Goal: Task Accomplishment & Management: Use online tool/utility

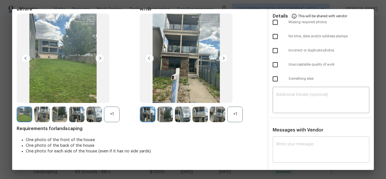
scroll to position [57, 0]
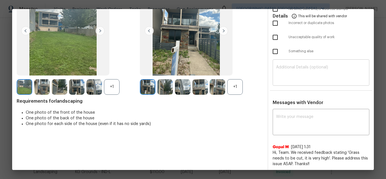
click at [311, 72] on textarea at bounding box center [321, 73] width 90 height 16
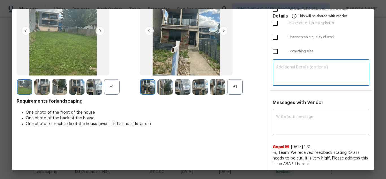
paste textarea "Maintenance Audit Team: Hello! Unfortunately, this landscaping visit completed …"
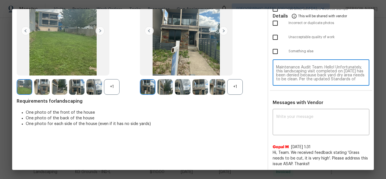
scroll to position [44, 0]
type textarea "Maintenance Audit Team: Hello! Unfortunately, this landscaping visit completed …"
click at [302, 114] on div "x ​" at bounding box center [321, 122] width 97 height 25
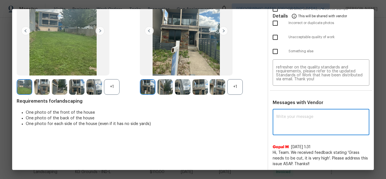
paste textarea "Maintenance Audit Team: Hello! Unfortunately, this landscaping visit completed …"
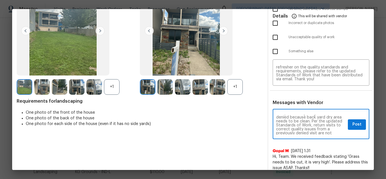
scroll to position [23, 0]
type textarea "Maintenance Audit Team: Hello! Unfortunately, this landscaping visit completed …"
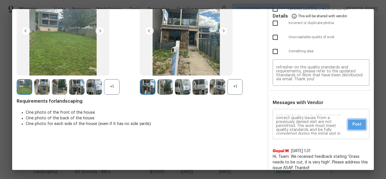
click at [348, 122] on button "Post" at bounding box center [357, 124] width 18 height 10
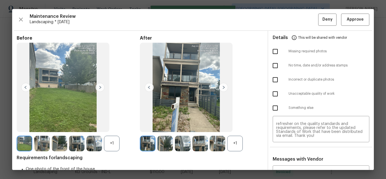
scroll to position [0, 0]
click at [270, 94] on input "checkbox" at bounding box center [276, 94] width 12 height 12
checkbox input "true"
click at [319, 19] on button "Deny" at bounding box center [328, 20] width 18 height 12
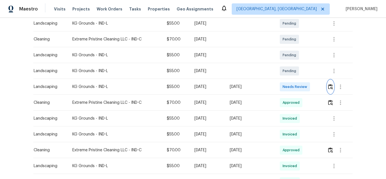
scroll to position [113, 0]
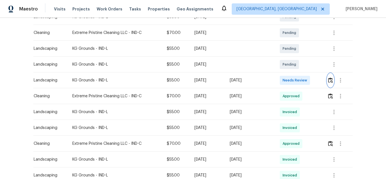
click at [332, 77] on button "button" at bounding box center [331, 81] width 7 height 14
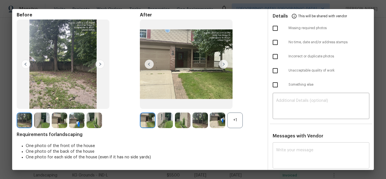
scroll to position [57, 0]
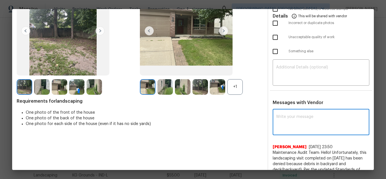
click at [300, 128] on textarea at bounding box center [321, 123] width 90 height 16
paste textarea "Maintenance Audit Team: Hello! Unfortunately, this landscaping visit completed …"
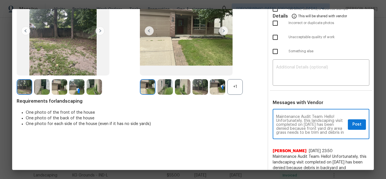
scroll to position [67, 0]
type textarea "Maintenance Audit Team: Hello! Unfortunately, this landscaping visit completed …"
click at [314, 66] on textarea at bounding box center [321, 73] width 90 height 16
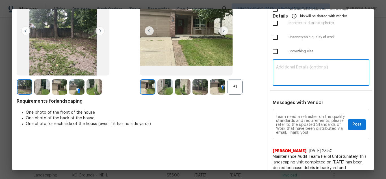
paste textarea "Maintenance Audit Team: Hello! Unfortunately, this landscaping visit completed …"
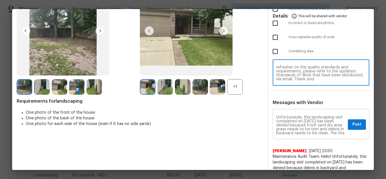
scroll to position [0, 0]
type textarea "Maintenance Audit Team: Hello! Unfortunately, this landscaping visit completed …"
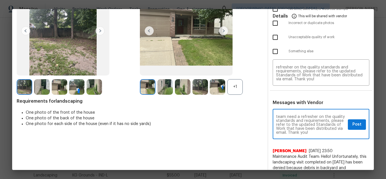
scroll to position [67, 0]
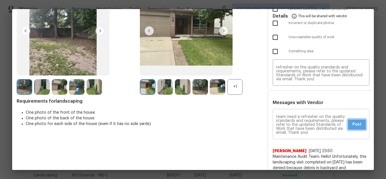
click at [353, 125] on span "Post" at bounding box center [357, 124] width 9 height 7
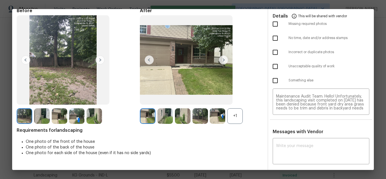
scroll to position [0, 0]
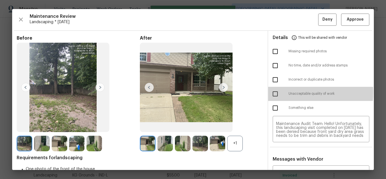
click at [271, 92] on input "checkbox" at bounding box center [276, 94] width 12 height 12
checkbox input "true"
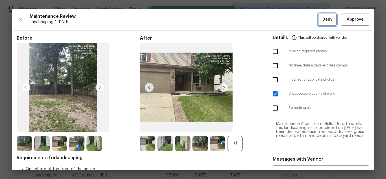
click at [323, 22] on span "Deny" at bounding box center [328, 19] width 10 height 7
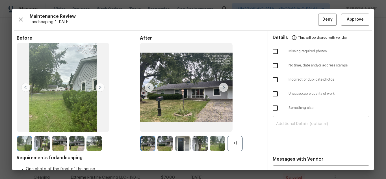
scroll to position [85, 0]
click at [347, 16] on span "Approve" at bounding box center [355, 19] width 17 height 7
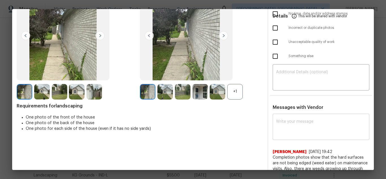
scroll to position [57, 0]
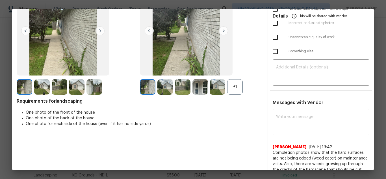
click at [299, 126] on textarea at bounding box center [321, 123] width 90 height 16
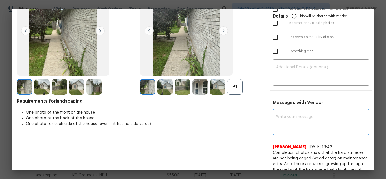
paste textarea "Maintenance Audit Team: Hello! Unfortunately, this landscaping visit completed …"
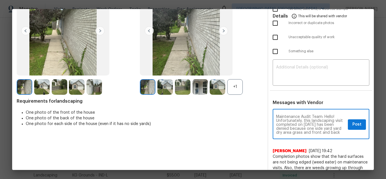
scroll to position [67, 0]
type textarea "Maintenance Audit Team: Hello! Unfortunately, this landscaping visit completed …"
click at [308, 76] on textarea at bounding box center [321, 73] width 90 height 16
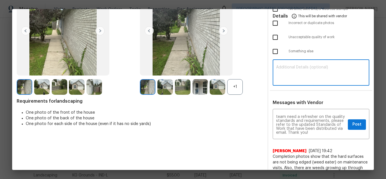
paste textarea "Maintenance Audit Team: Hello! Unfortunately, this landscaping visit completed …"
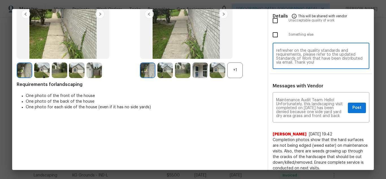
scroll to position [85, 0]
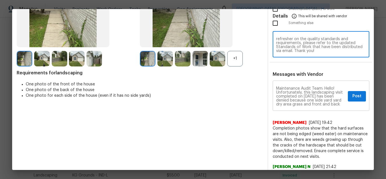
type textarea "Maintenance Audit Team: Hello! Unfortunately, this landscaping visit completed …"
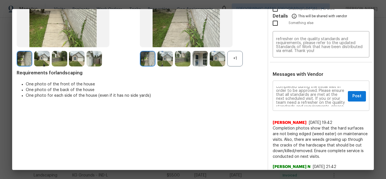
click at [351, 103] on div "Maintenance Audit Team: Hello! Unfortunately, this landscaping visit completed …" at bounding box center [321, 96] width 97 height 29
click at [348, 100] on button "Post" at bounding box center [357, 96] width 18 height 10
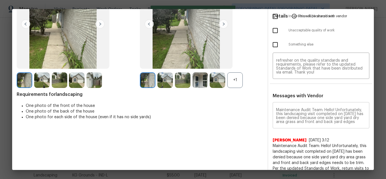
scroll to position [0, 0]
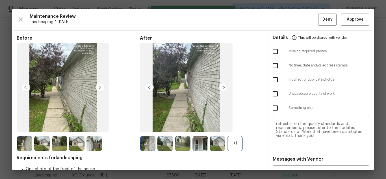
click at [270, 92] on input "checkbox" at bounding box center [276, 94] width 12 height 12
checkbox input "true"
click at [319, 19] on button "Deny" at bounding box center [328, 20] width 18 height 12
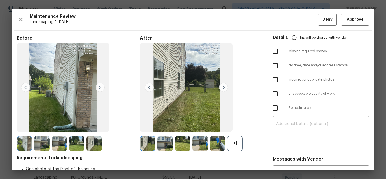
scroll to position [85, 0]
click at [347, 16] on span "Approve" at bounding box center [355, 19] width 17 height 7
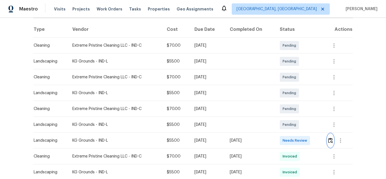
scroll to position [85, 0]
click at [330, 138] on img "button" at bounding box center [330, 139] width 5 height 5
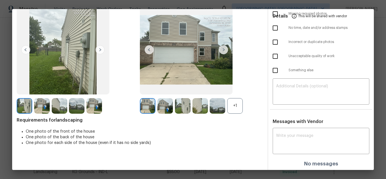
scroll to position [39, 0]
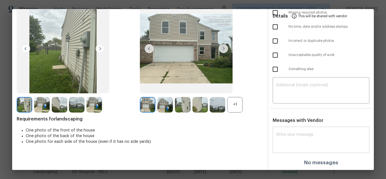
click at [303, 141] on textarea at bounding box center [321, 141] width 90 height 16
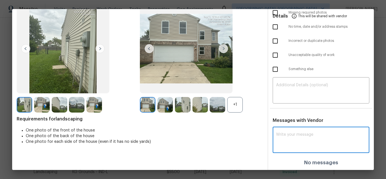
paste textarea "Maintenance Audit Team: Hello! Unfortunately, this landscaping visit completed …"
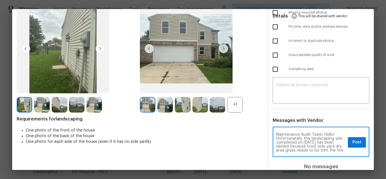
scroll to position [63, 0]
type textarea "Maintenance Audit Team: Hello! Unfortunately, this landscaping visit completed …"
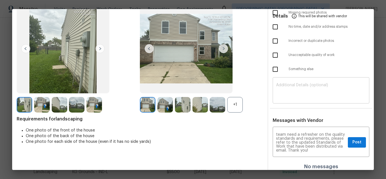
click at [310, 101] on div "​" at bounding box center [321, 91] width 97 height 25
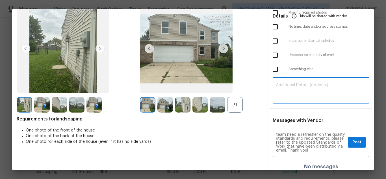
paste textarea "Maintenance Audit Team: Hello! Unfortunately, this landscaping visit completed …"
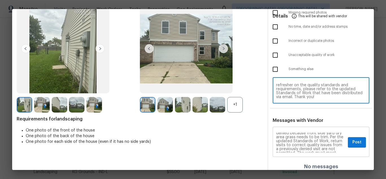
scroll to position [0, 0]
type textarea "Maintenance Audit Team: Hello! Unfortunately, this landscaping visit completed …"
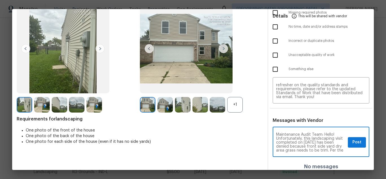
scroll to position [11, 0]
click at [348, 142] on button "Post" at bounding box center [357, 142] width 18 height 10
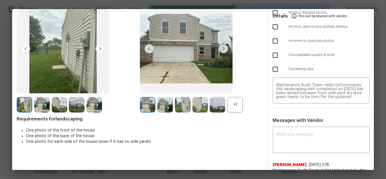
scroll to position [0, 0]
click at [273, 58] on input "checkbox" at bounding box center [276, 55] width 12 height 12
checkbox input "true"
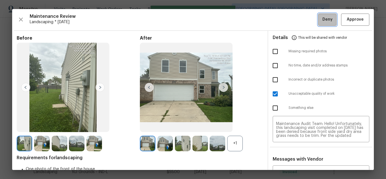
click at [322, 24] on button "Deny" at bounding box center [328, 20] width 18 height 12
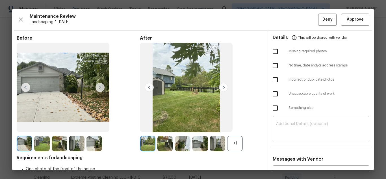
scroll to position [113, 0]
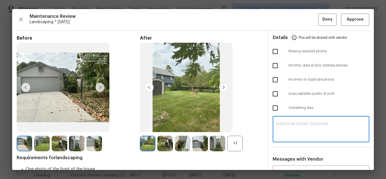
click at [309, 126] on textarea at bounding box center [321, 130] width 90 height 16
paste textarea "Maintenance Audit Team: Hello! Unfortunately, this landscaping visit completed …"
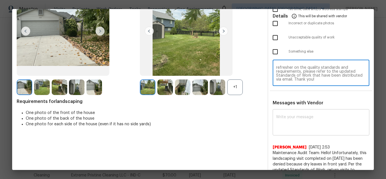
scroll to position [57, 0]
type textarea "Maintenance Audit Team: Hello! Unfortunately, this landscaping visit completed …"
click at [310, 122] on textarea at bounding box center [321, 123] width 90 height 16
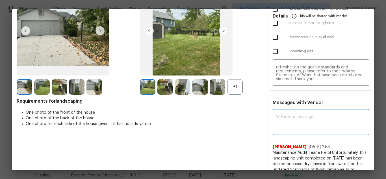
paste textarea "Maintenance Audit Team: Hello! Unfortunately, this landscaping visit completed …"
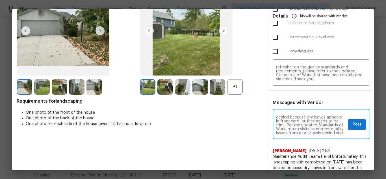
scroll to position [23, 0]
type textarea "Maintenance Audit Team: Hello! Unfortunately, this landscaping visit completed …"
click at [353, 126] on span "Post" at bounding box center [357, 124] width 9 height 7
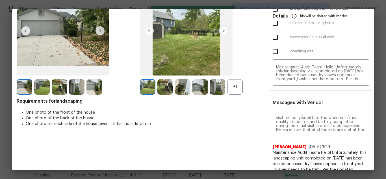
scroll to position [0, 0]
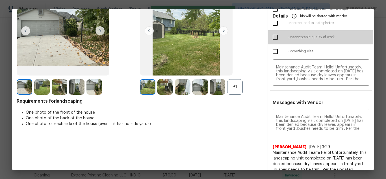
click at [276, 40] on input "checkbox" at bounding box center [276, 37] width 12 height 12
checkbox input "true"
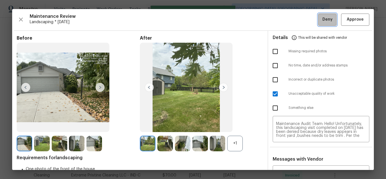
click at [323, 18] on span "Deny" at bounding box center [328, 19] width 10 height 7
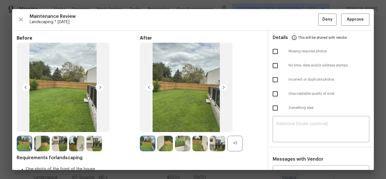
scroll to position [113, 0]
click at [184, 143] on img at bounding box center [183, 144] width 16 height 16
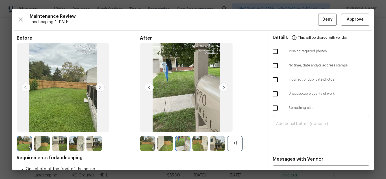
click at [221, 85] on img at bounding box center [223, 87] width 9 height 9
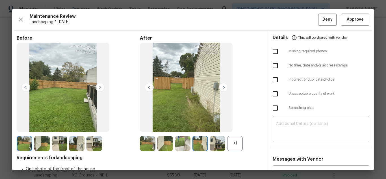
click at [221, 85] on img at bounding box center [223, 87] width 9 height 9
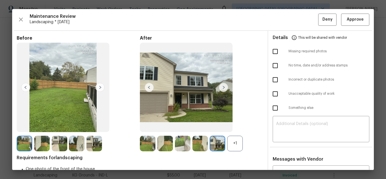
click at [221, 85] on img at bounding box center [223, 87] width 9 height 9
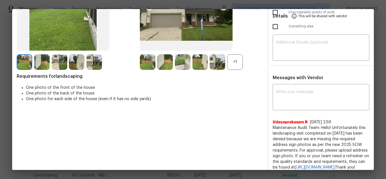
scroll to position [85, 0]
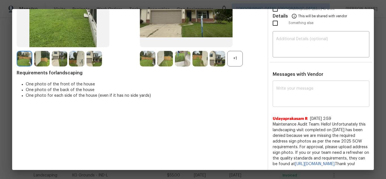
click at [296, 96] on textarea at bounding box center [321, 95] width 90 height 16
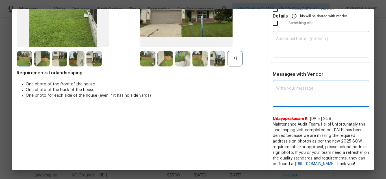
paste textarea "Maintenance Audit Team: Hello! Unfortunately, this landscaping visit completed …"
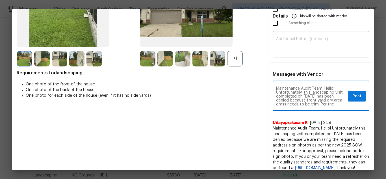
scroll to position [63, 0]
type textarea "Maintenance Audit Team: Hello! Unfortunately, this landscaping visit completed …"
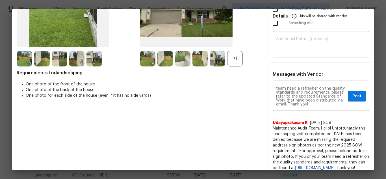
click at [305, 59] on div "Details This will be shared with vendor Missing required photos No time, date a…" at bounding box center [321, 60] width 106 height 229
click at [315, 48] on textarea at bounding box center [321, 45] width 90 height 16
paste textarea "Maintenance Audit Team: Hello! Unfortunately, this landscaping visit completed …"
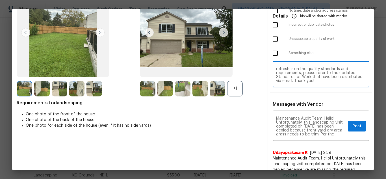
scroll to position [57, 0]
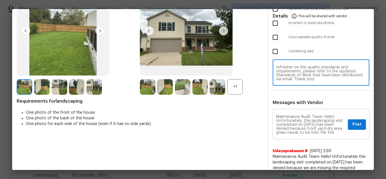
type textarea "Maintenance Audit Team: Hello! Unfortunately, this landscaping visit completed …"
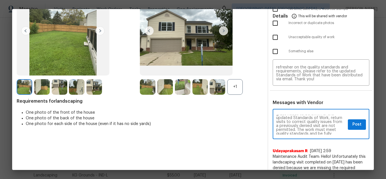
scroll to position [23, 0]
click at [350, 128] on button "Post" at bounding box center [357, 124] width 18 height 10
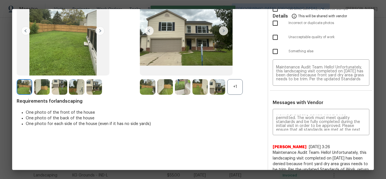
scroll to position [0, 0]
click at [275, 38] on input "checkbox" at bounding box center [276, 37] width 12 height 12
checkbox input "true"
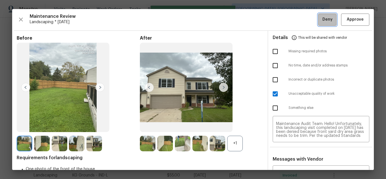
click at [323, 22] on span "Deny" at bounding box center [328, 19] width 10 height 7
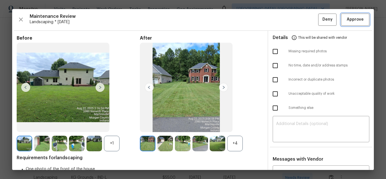
scroll to position [85, 0]
click at [349, 24] on button "Approve" at bounding box center [355, 20] width 28 height 12
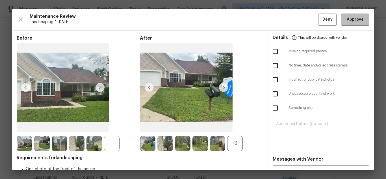
click at [347, 17] on span "Approve" at bounding box center [355, 19] width 17 height 7
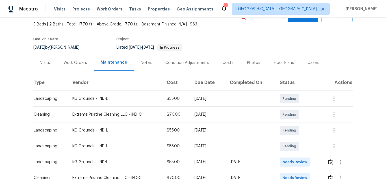
scroll to position [76, 0]
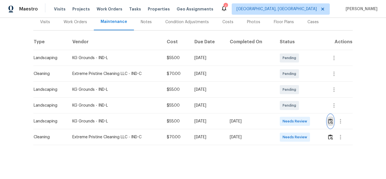
click at [328, 119] on button "button" at bounding box center [331, 122] width 7 height 14
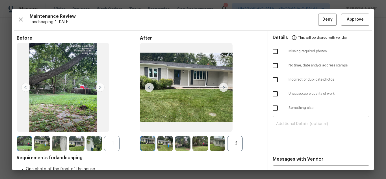
click at [224, 87] on img at bounding box center [223, 87] width 9 height 9
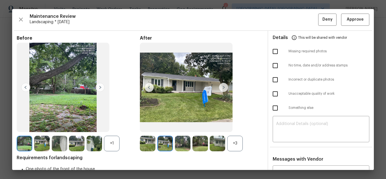
click at [213, 140] on img at bounding box center [218, 144] width 16 height 16
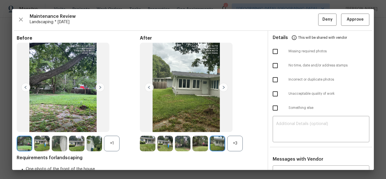
click at [199, 142] on img at bounding box center [201, 144] width 16 height 16
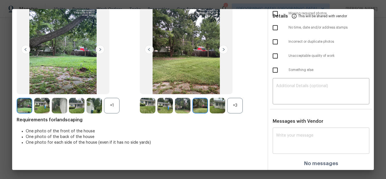
scroll to position [39, 0]
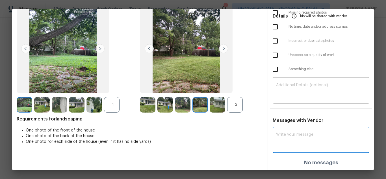
click at [304, 142] on textarea at bounding box center [321, 141] width 90 height 16
paste textarea "Maintenance Audit Team: Hello! Unfortunately, this landscaping visit completed …"
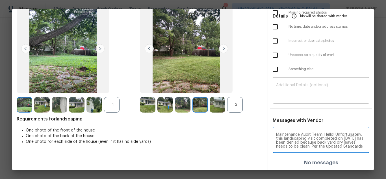
scroll to position [63, 0]
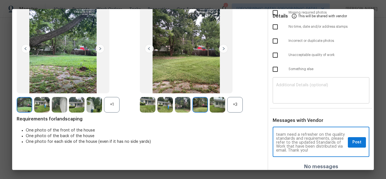
type textarea "Maintenance Audit Team: Hello! Unfortunately, this landscaping visit completed …"
click at [318, 90] on textarea at bounding box center [321, 91] width 90 height 16
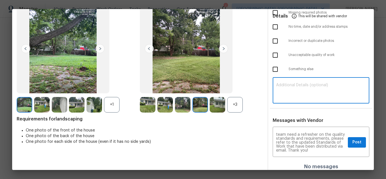
paste textarea "Maintenance Audit Team: Hello! Unfortunately, this landscaping visit completed …"
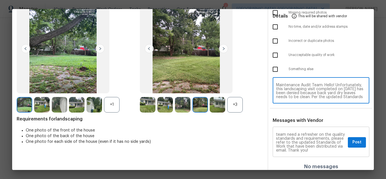
scroll to position [44, 0]
type textarea "Maintenance Audit Team: Hello! Unfortunately, this landscaping visit completed …"
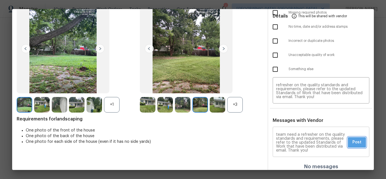
click at [348, 143] on button "Post" at bounding box center [357, 142] width 18 height 10
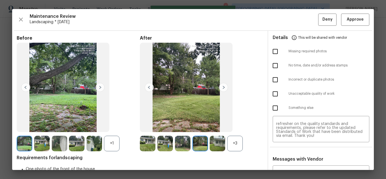
scroll to position [0, 0]
click at [274, 92] on input "checkbox" at bounding box center [276, 94] width 12 height 12
checkbox input "true"
click at [323, 19] on span "Deny" at bounding box center [328, 19] width 10 height 7
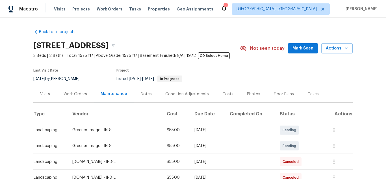
scroll to position [85, 0]
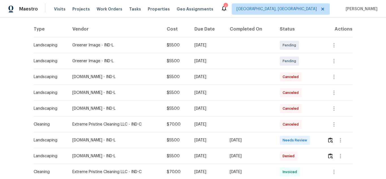
click at [328, 138] on div at bounding box center [340, 141] width 25 height 14
click at [328, 140] on img "button" at bounding box center [330, 139] width 5 height 5
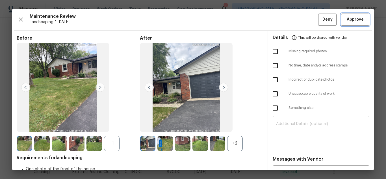
click at [341, 17] on button "Approve" at bounding box center [355, 20] width 28 height 12
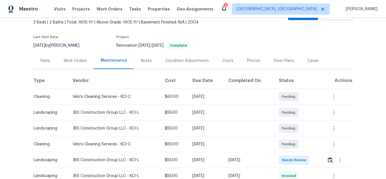
scroll to position [85, 0]
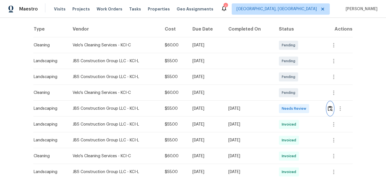
click at [327, 108] on button "button" at bounding box center [330, 109] width 7 height 14
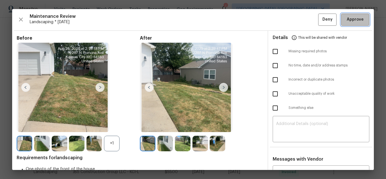
click at [352, 19] on span "Approve" at bounding box center [355, 19] width 17 height 7
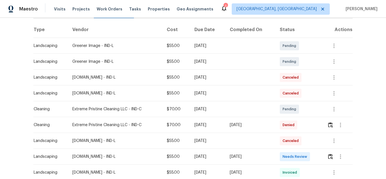
scroll to position [85, 0]
click at [328, 156] on img "button" at bounding box center [330, 155] width 5 height 5
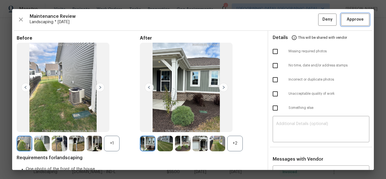
click at [347, 20] on span "Approve" at bounding box center [355, 19] width 17 height 7
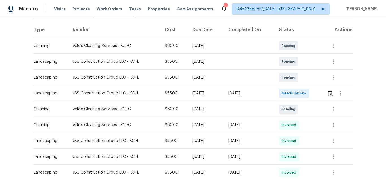
scroll to position [85, 0]
click at [329, 93] on img "button" at bounding box center [330, 92] width 5 height 5
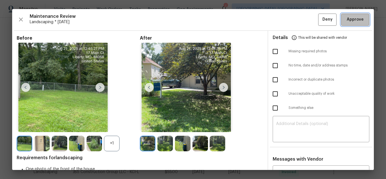
click at [347, 19] on span "Approve" at bounding box center [355, 19] width 17 height 7
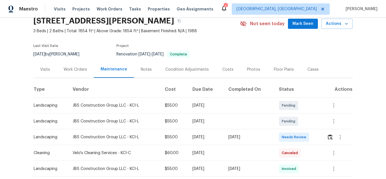
scroll to position [85, 0]
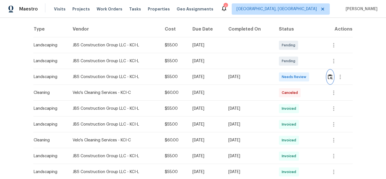
click at [328, 77] on img "button" at bounding box center [330, 76] width 5 height 5
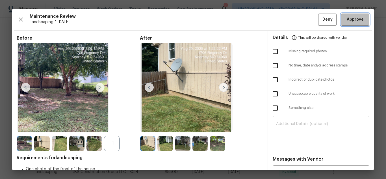
click at [351, 20] on span "Approve" at bounding box center [355, 19] width 17 height 7
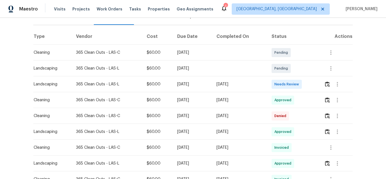
scroll to position [85, 0]
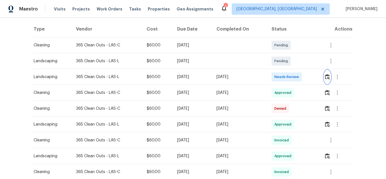
click at [326, 75] on img "button" at bounding box center [327, 76] width 5 height 5
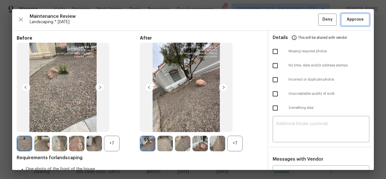
click at [350, 19] on span "Approve" at bounding box center [355, 19] width 17 height 7
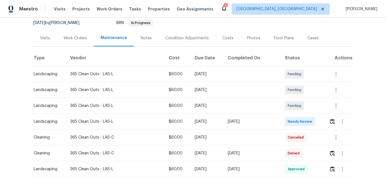
scroll to position [57, 0]
click at [331, 121] on img "button" at bounding box center [332, 120] width 5 height 5
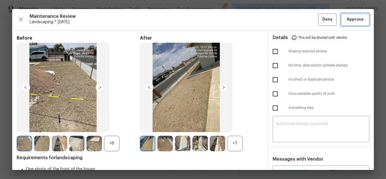
click at [347, 21] on span "Approve" at bounding box center [355, 19] width 17 height 7
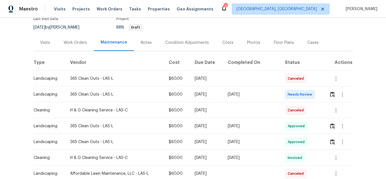
scroll to position [57, 0]
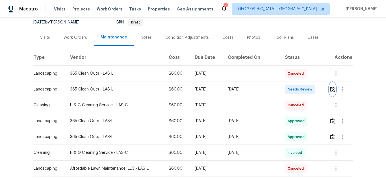
click at [330, 90] on img "button" at bounding box center [332, 89] width 5 height 5
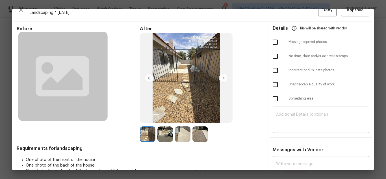
scroll to position [0, 0]
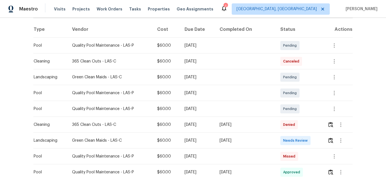
scroll to position [85, 0]
click at [330, 143] on img "button" at bounding box center [331, 139] width 5 height 5
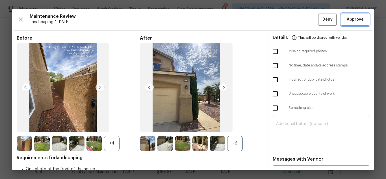
click at [354, 17] on span "Approve" at bounding box center [355, 19] width 17 height 7
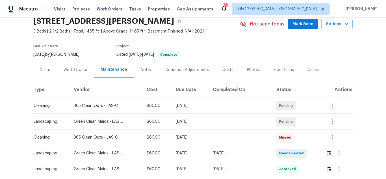
scroll to position [85, 0]
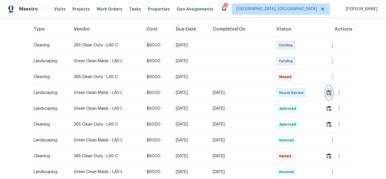
click at [329, 93] on img "button" at bounding box center [329, 92] width 5 height 5
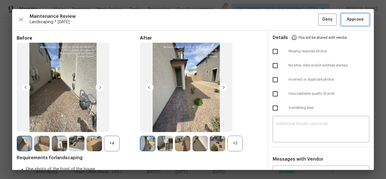
click at [347, 18] on span "Approve" at bounding box center [355, 19] width 17 height 7
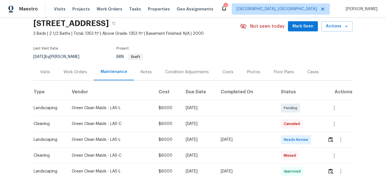
scroll to position [57, 0]
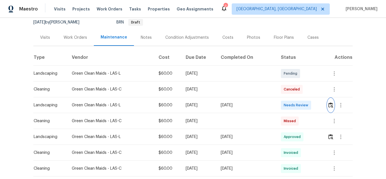
click at [329, 102] on button "button" at bounding box center [331, 105] width 7 height 14
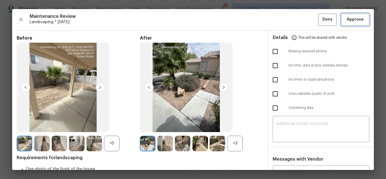
click at [354, 18] on span "Approve" at bounding box center [355, 19] width 17 height 7
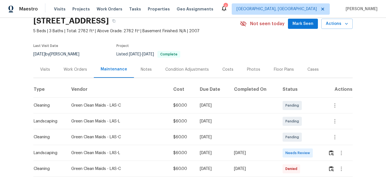
scroll to position [57, 0]
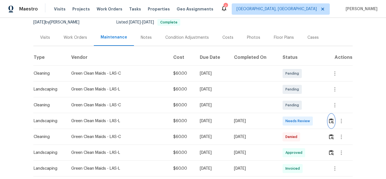
click at [331, 122] on img "button" at bounding box center [331, 120] width 5 height 5
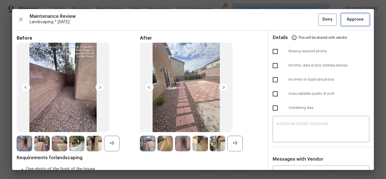
click at [353, 20] on span "Approve" at bounding box center [355, 19] width 17 height 7
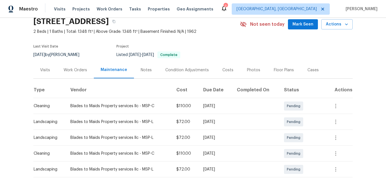
scroll to position [85, 0]
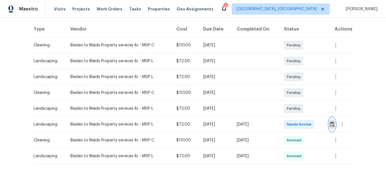
click at [330, 123] on img "button" at bounding box center [332, 124] width 5 height 5
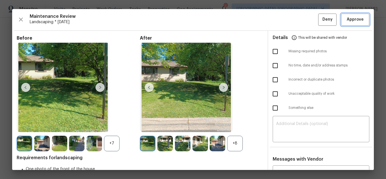
click at [352, 20] on span "Approve" at bounding box center [355, 19] width 17 height 7
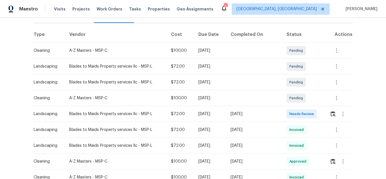
scroll to position [85, 0]
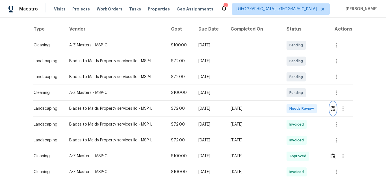
click at [331, 111] on img "button" at bounding box center [333, 108] width 5 height 5
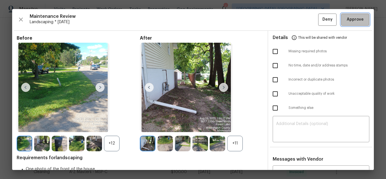
click at [355, 20] on span "Approve" at bounding box center [355, 19] width 17 height 7
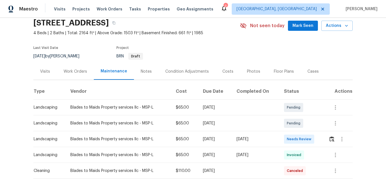
scroll to position [85, 0]
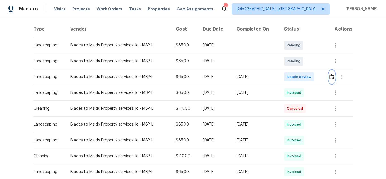
click at [333, 73] on button "button" at bounding box center [332, 77] width 7 height 14
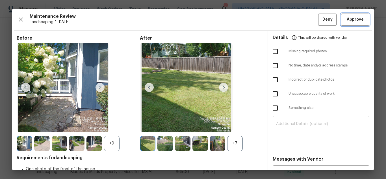
click at [350, 21] on span "Approve" at bounding box center [355, 19] width 17 height 7
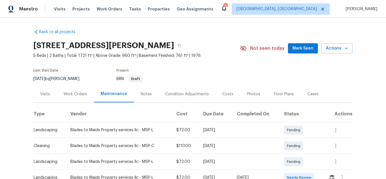
scroll to position [76, 0]
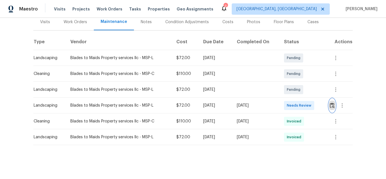
click at [329, 101] on button "button" at bounding box center [332, 106] width 7 height 14
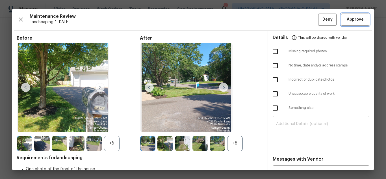
click at [350, 18] on span "Approve" at bounding box center [355, 19] width 17 height 7
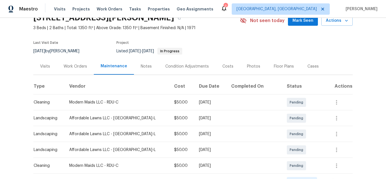
scroll to position [85, 0]
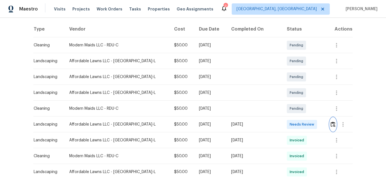
click at [331, 126] on img "button" at bounding box center [333, 124] width 5 height 5
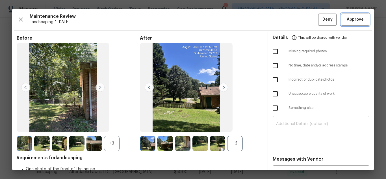
click at [347, 18] on span "Approve" at bounding box center [355, 19] width 17 height 7
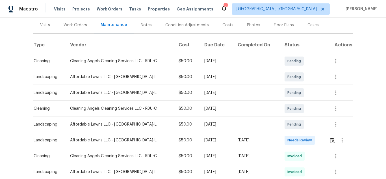
scroll to position [85, 0]
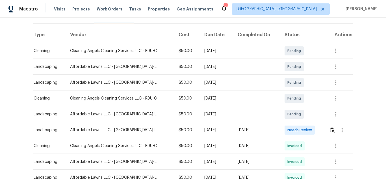
click at [329, 125] on div at bounding box center [340, 130] width 23 height 14
click at [330, 127] on img "button" at bounding box center [332, 129] width 5 height 5
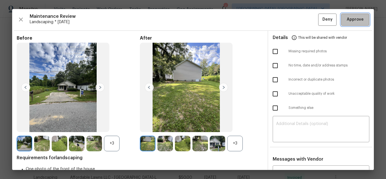
click at [347, 23] on span "Approve" at bounding box center [355, 19] width 17 height 7
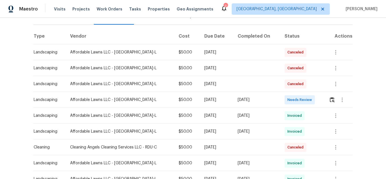
scroll to position [85, 0]
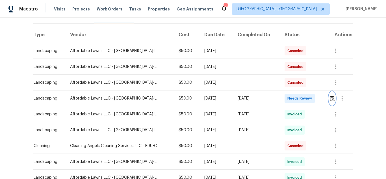
click at [330, 96] on button "button" at bounding box center [332, 99] width 7 height 14
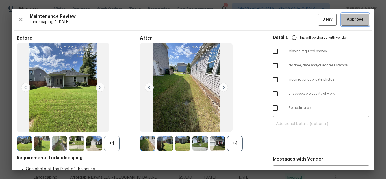
click at [356, 18] on span "Approve" at bounding box center [355, 19] width 17 height 7
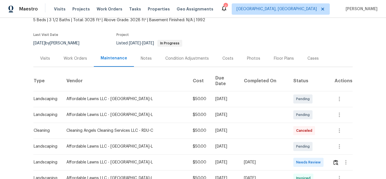
scroll to position [85, 0]
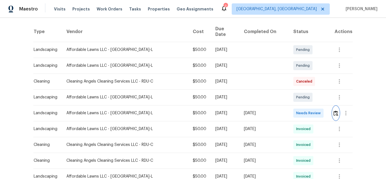
click at [334, 111] on img "button" at bounding box center [336, 113] width 5 height 5
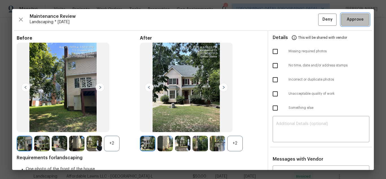
click at [342, 23] on button "Approve" at bounding box center [355, 20] width 28 height 12
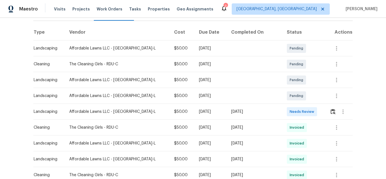
scroll to position [113, 0]
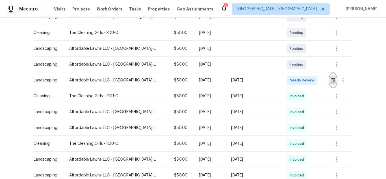
click at [331, 78] on img "button" at bounding box center [333, 80] width 5 height 5
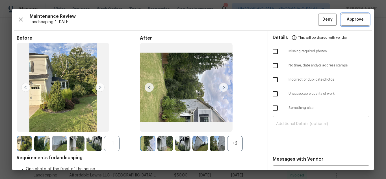
click at [347, 18] on span "Approve" at bounding box center [355, 19] width 17 height 7
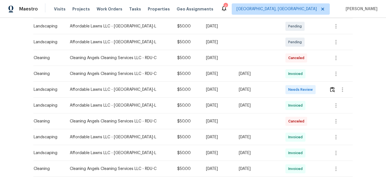
scroll to position [141, 0]
click at [331, 87] on img "button" at bounding box center [332, 89] width 5 height 5
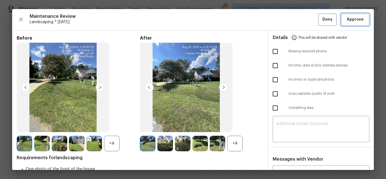
click at [347, 18] on span "Approve" at bounding box center [355, 19] width 17 height 7
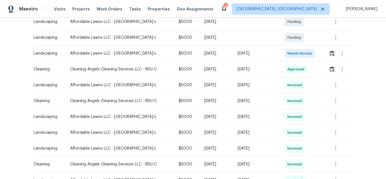
scroll to position [141, 0]
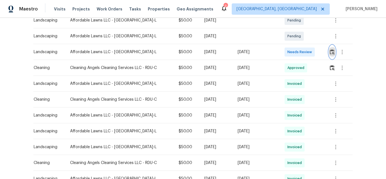
click img "button"
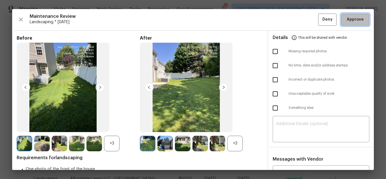
click span "Approve"
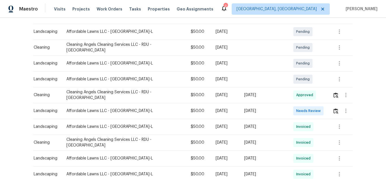
scroll to position [113, 0]
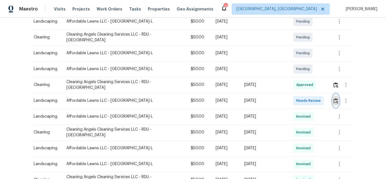
click at [334, 98] on img "button" at bounding box center [336, 100] width 5 height 5
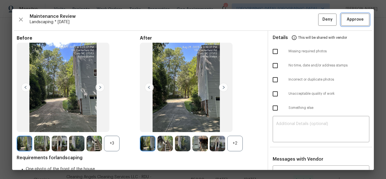
click at [350, 17] on span "Approve" at bounding box center [355, 19] width 17 height 7
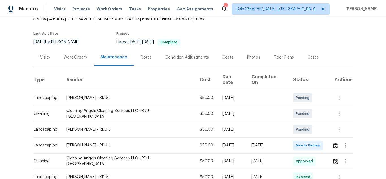
scroll to position [113, 0]
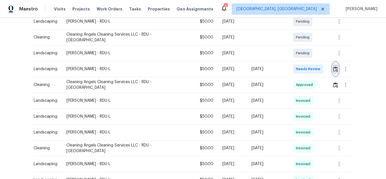
click at [334, 66] on img "button" at bounding box center [336, 68] width 5 height 5
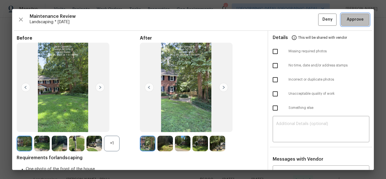
click at [353, 21] on span "Approve" at bounding box center [355, 19] width 17 height 7
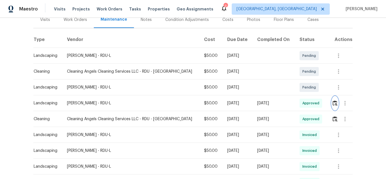
scroll to position [0, 0]
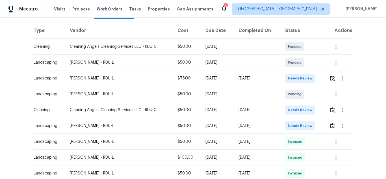
scroll to position [85, 0]
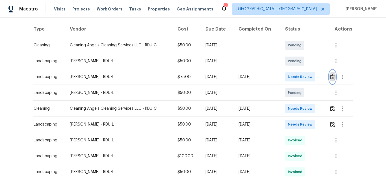
click at [332, 78] on img "button" at bounding box center [332, 76] width 5 height 5
click at [333, 124] on img "button" at bounding box center [332, 124] width 5 height 5
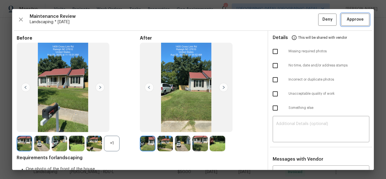
click at [351, 22] on span "Approve" at bounding box center [355, 19] width 17 height 7
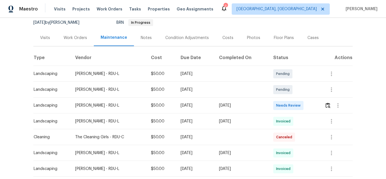
scroll to position [57, 0]
click at [328, 103] on img "button" at bounding box center [328, 104] width 5 height 5
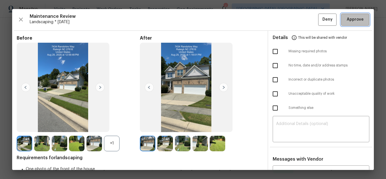
click at [357, 16] on button "Approve" at bounding box center [355, 20] width 28 height 12
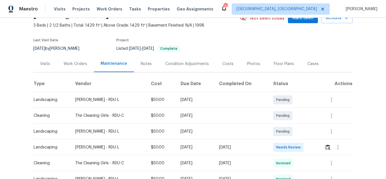
scroll to position [85, 0]
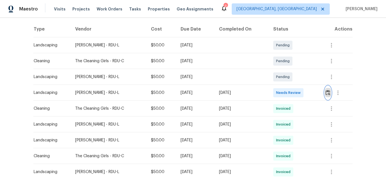
click at [327, 93] on img "button" at bounding box center [328, 92] width 5 height 5
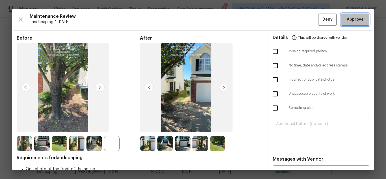
click at [358, 19] on span "Approve" at bounding box center [355, 19] width 17 height 7
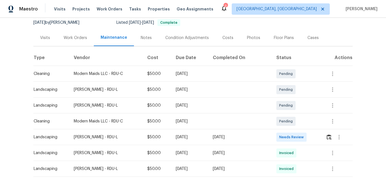
scroll to position [57, 0]
click at [328, 137] on img "button" at bounding box center [329, 136] width 5 height 5
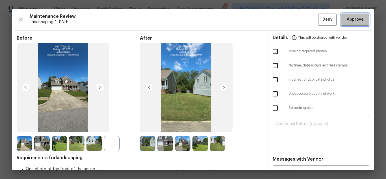
click at [350, 21] on span "Approve" at bounding box center [355, 19] width 17 height 7
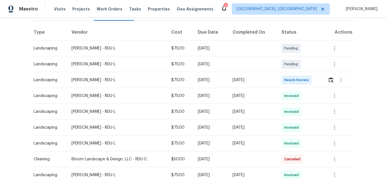
scroll to position [85, 0]
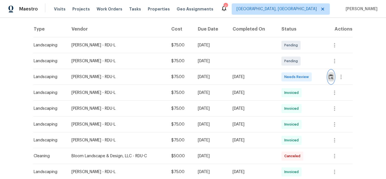
click at [328, 76] on button "button" at bounding box center [331, 77] width 7 height 14
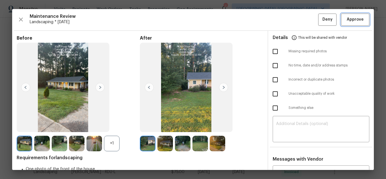
click at [356, 18] on span "Approve" at bounding box center [355, 19] width 17 height 7
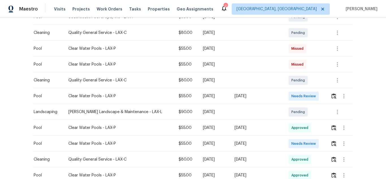
scroll to position [141, 0]
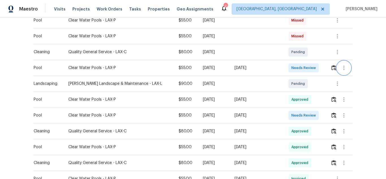
click at [334, 71] on div at bounding box center [342, 68] width 22 height 14
click at [332, 70] on img "button" at bounding box center [334, 67] width 5 height 5
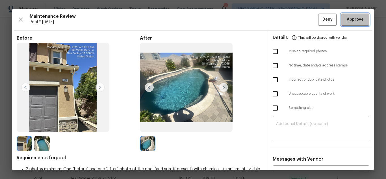
click at [348, 20] on span "Approve" at bounding box center [355, 19] width 17 height 7
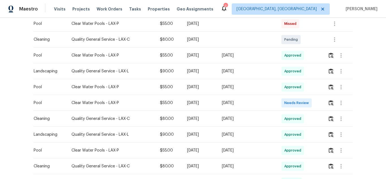
scroll to position [198, 0]
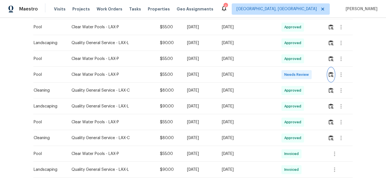
click at [331, 77] on img "button" at bounding box center [331, 74] width 5 height 5
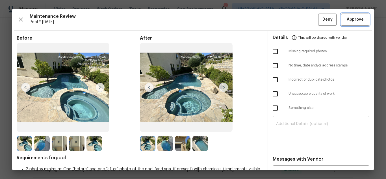
click at [354, 21] on span "Approve" at bounding box center [355, 19] width 17 height 7
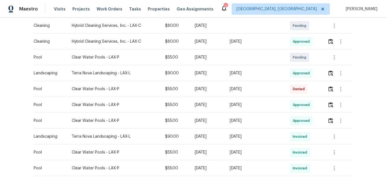
scroll to position [170, 0]
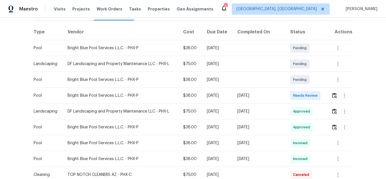
scroll to position [85, 0]
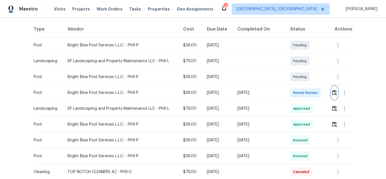
click at [332, 92] on img "button" at bounding box center [334, 92] width 5 height 5
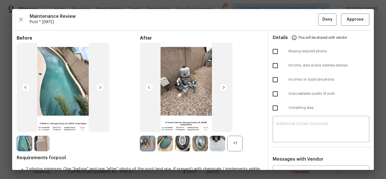
click at [161, 143] on img at bounding box center [166, 144] width 16 height 16
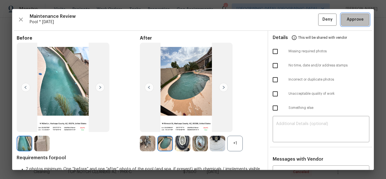
click at [351, 21] on span "Approve" at bounding box center [355, 19] width 17 height 7
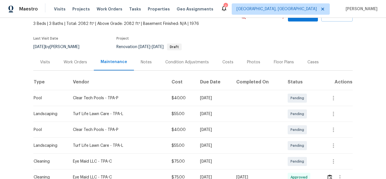
scroll to position [85, 0]
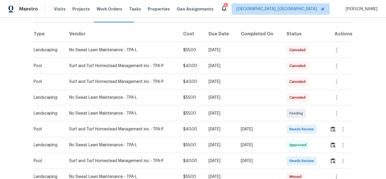
scroll to position [85, 0]
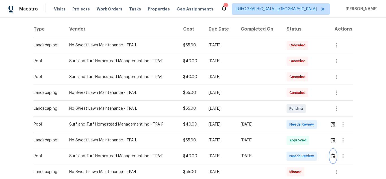
click at [334, 157] on img "button" at bounding box center [333, 155] width 5 height 5
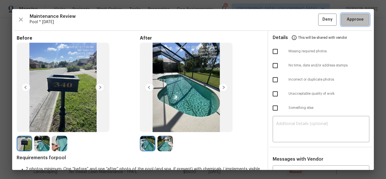
click at [351, 21] on span "Approve" at bounding box center [355, 19] width 17 height 7
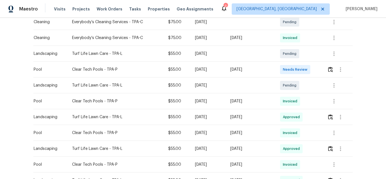
scroll to position [141, 0]
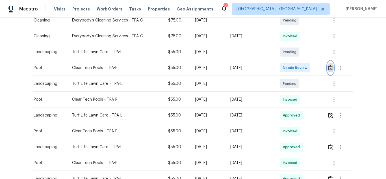
click at [328, 69] on img "button" at bounding box center [330, 67] width 5 height 5
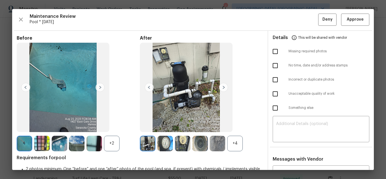
click at [234, 148] on div "+4" at bounding box center [235, 144] width 16 height 16
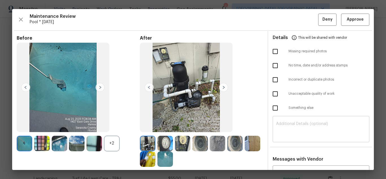
click at [313, 130] on textarea at bounding box center [321, 130] width 90 height 16
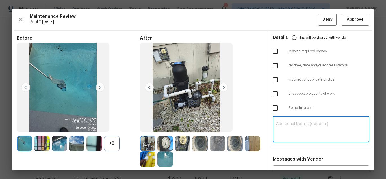
paste textarea "Maintenance Audit Team: Hello! Unfortunately, this pool visit completed on [DAT…"
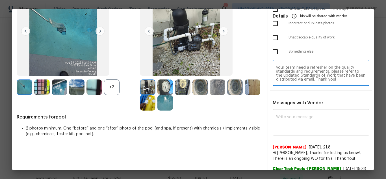
scroll to position [57, 0]
type textarea "Maintenance Audit Team: Hello! Unfortunately, this pool visit completed on [DAT…"
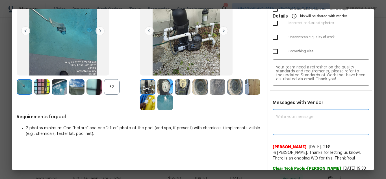
click at [298, 126] on textarea at bounding box center [321, 123] width 90 height 16
paste textarea "Maintenance Audit Team: Hello! Unfortunately, this pool visit completed on [DAT…"
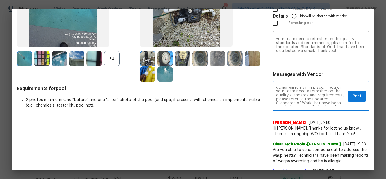
type textarea "Maintenance Audit Team: Hello! Unfortunately, this pool visit completed on [DAT…"
click at [353, 98] on span "Post" at bounding box center [357, 96] width 9 height 7
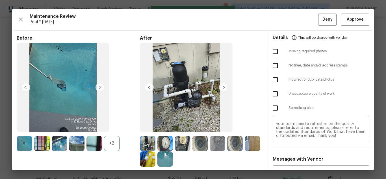
scroll to position [0, 0]
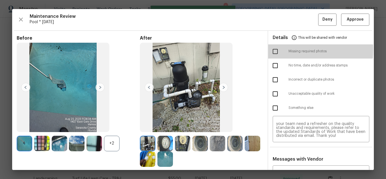
click at [273, 49] on input "checkbox" at bounding box center [276, 52] width 12 height 12
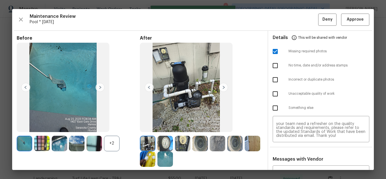
click at [273, 51] on input "checkbox" at bounding box center [276, 52] width 12 height 12
click at [271, 52] on input "checkbox" at bounding box center [276, 52] width 12 height 12
checkbox input "true"
click at [323, 18] on span "Deny" at bounding box center [328, 19] width 10 height 7
